Goal: Navigation & Orientation: Go to known website

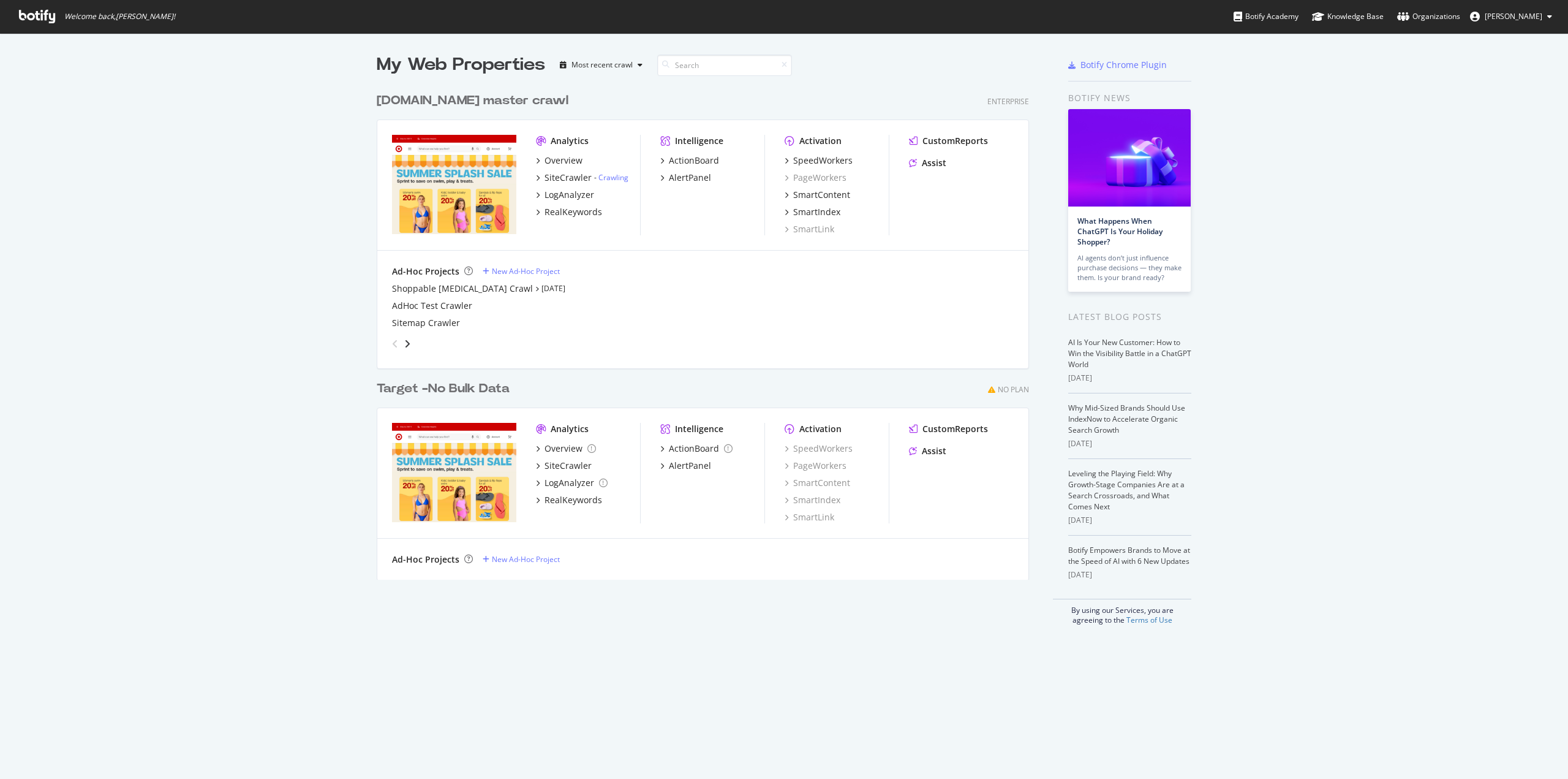
scroll to position [770, 1549]
